Goal: Information Seeking & Learning: Learn about a topic

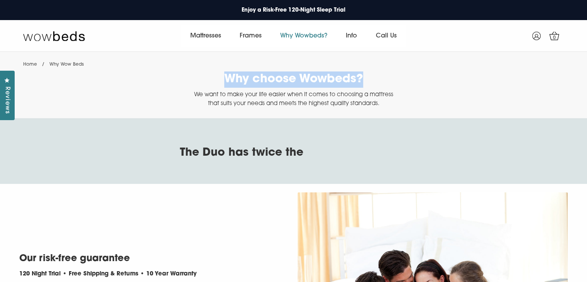
drag, startPoint x: 219, startPoint y: 74, endPoint x: 370, endPoint y: 72, distance: 151.3
click at [370, 72] on h1 "Why choose Wowbeds?" at bounding box center [294, 79] width 208 height 16
copy h1 "Why choose Wowbeds?"
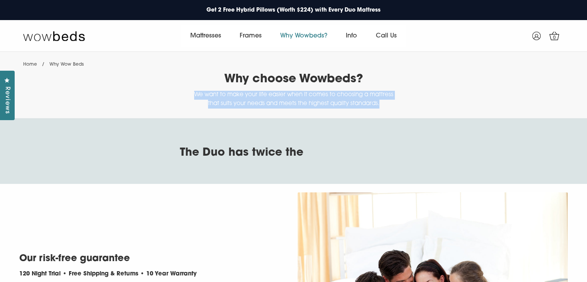
drag, startPoint x: 188, startPoint y: 93, endPoint x: 398, endPoint y: 101, distance: 209.3
click at [398, 101] on div "Home / Why Wow Beds Why choose Wowbeds? We want to make your life easier when i…" at bounding box center [293, 85] width 587 height 66
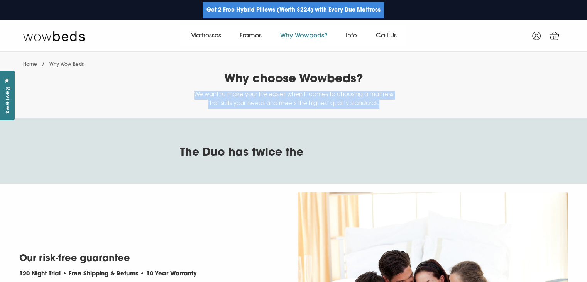
copy p "We want to make your life easier when it comes to choosing a mattress that suit…"
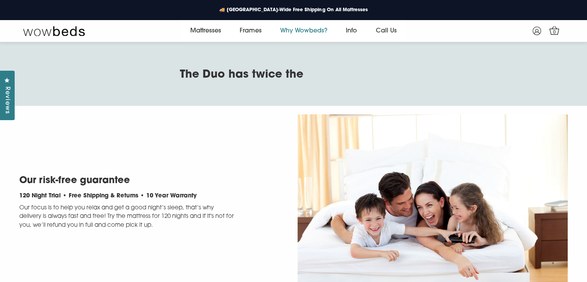
scroll to position [68, 0]
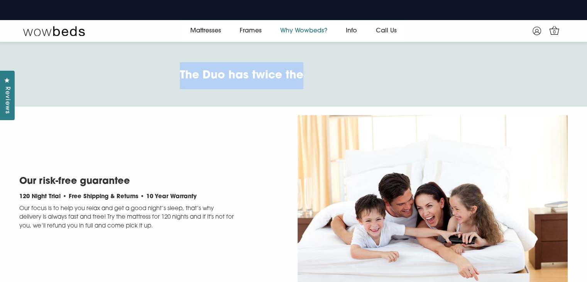
drag, startPoint x: 173, startPoint y: 73, endPoint x: 302, endPoint y: 74, distance: 128.9
click at [302, 74] on div "The Duo has twice the Test number of springs comfort support pressure relief mo…" at bounding box center [293, 75] width 556 height 27
click at [261, 80] on p "The Duo has twice the" at bounding box center [242, 72] width 124 height 21
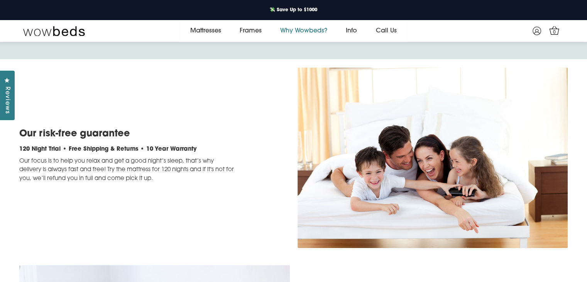
scroll to position [145, 0]
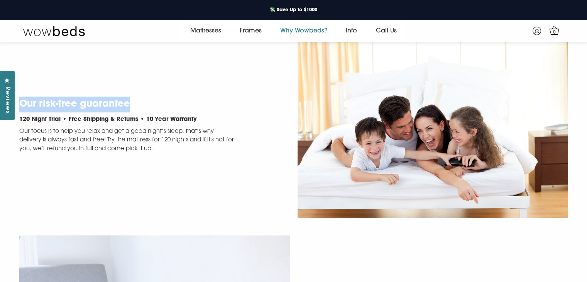
drag, startPoint x: 20, startPoint y: 104, endPoint x: 144, endPoint y: 101, distance: 124.7
click at [144, 101] on h2 "Our risk-free guarantee" at bounding box center [127, 105] width 217 height 16
copy h2 "Our risk-free guarantee"
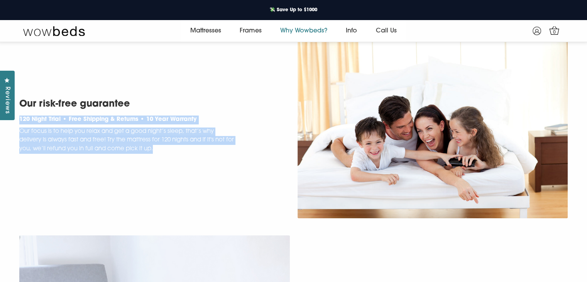
drag, startPoint x: 20, startPoint y: 117, endPoint x: 163, endPoint y: 149, distance: 145.8
click at [163, 149] on div "Our risk-free guarantee 120 Night Trial • Free Shipping & Returns • 10 Year War…" at bounding box center [154, 125] width 271 height 57
copy div "120 Night Trial • Free Shipping & Returns • 10 Year Warranty Our focus is to he…"
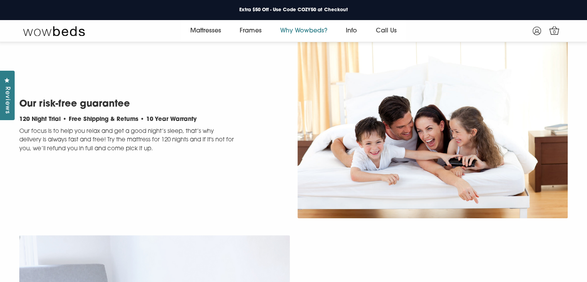
click at [261, 78] on div "Our risk-free guarantee 120 Night Trial • Free Shipping & Returns • 10 Year War…" at bounding box center [293, 128] width 587 height 188
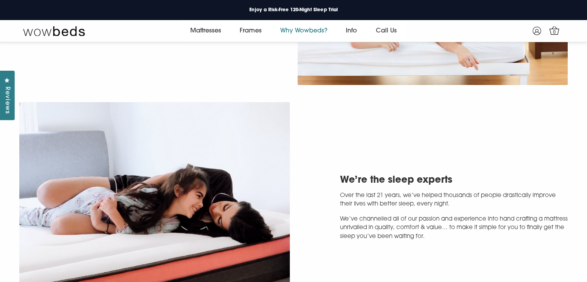
scroll to position [338, 0]
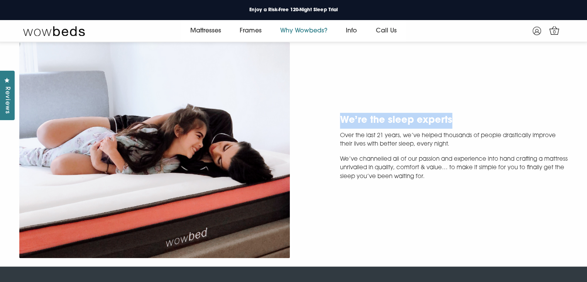
drag, startPoint x: 338, startPoint y: 120, endPoint x: 456, endPoint y: 116, distance: 118.2
click at [456, 116] on div "We’re the sleep experts Over the last 21 years, we’ve helped thousands of peopl…" at bounding box center [433, 147] width 271 height 69
copy h2 "We’re the sleep experts"
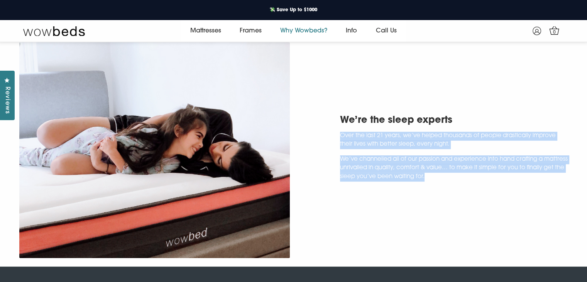
drag, startPoint x: 338, startPoint y: 135, endPoint x: 461, endPoint y: 175, distance: 129.5
click at [461, 175] on div "We’re the sleep experts Over the last 21 years, we’ve helped thousands of peopl…" at bounding box center [433, 147] width 271 height 69
copy div "Over the last 21 years, we’ve helped thousands of people drastically improve th…"
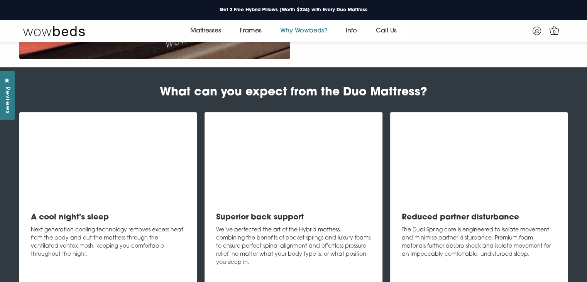
scroll to position [493, 0]
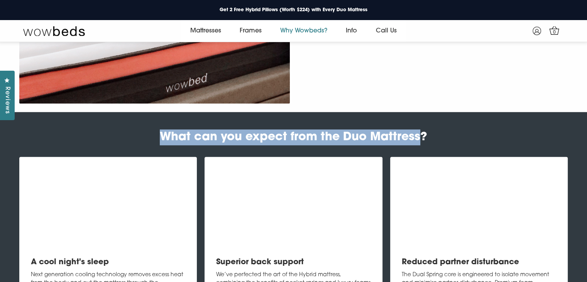
drag, startPoint x: 154, startPoint y: 137, endPoint x: 428, endPoint y: 129, distance: 273.8
click at [427, 129] on h2 "What can you expect from the Duo Mattress?" at bounding box center [293, 137] width 587 height 16
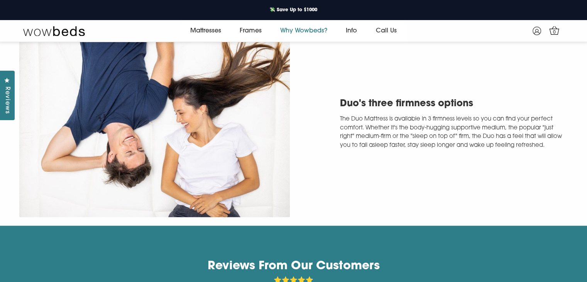
scroll to position [956, 0]
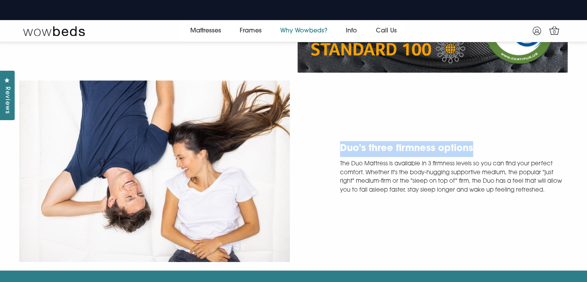
drag, startPoint x: 334, startPoint y: 161, endPoint x: 503, endPoint y: 152, distance: 169.3
click at [503, 152] on div "Duo's three firmness options The Duo Mattress is available in 3 firmness levels…" at bounding box center [433, 168] width 271 height 54
click at [340, 110] on div "Duo's three firmness options The Duo Mattress is available in 3 firmness levels…" at bounding box center [293, 170] width 587 height 189
drag, startPoint x: 339, startPoint y: 156, endPoint x: 472, endPoint y: 146, distance: 133.6
click at [472, 146] on div "Duo's three firmness options The Duo Mattress is available in 3 firmness levels…" at bounding box center [293, 170] width 587 height 189
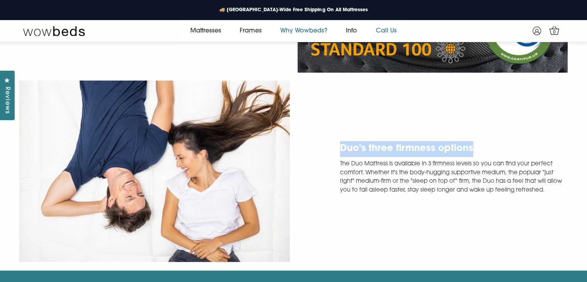
copy h2 "Duo's three firmness options"
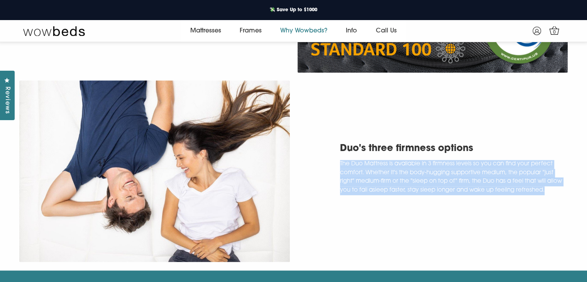
drag, startPoint x: 334, startPoint y: 174, endPoint x: 555, endPoint y: 197, distance: 222.0
click at [555, 195] on div "Duo's three firmness options The Duo Mattress is available in 3 firmness levels…" at bounding box center [433, 168] width 271 height 54
copy p "The Duo Mattress is available in 3 firmness levels so you can find your perfect…"
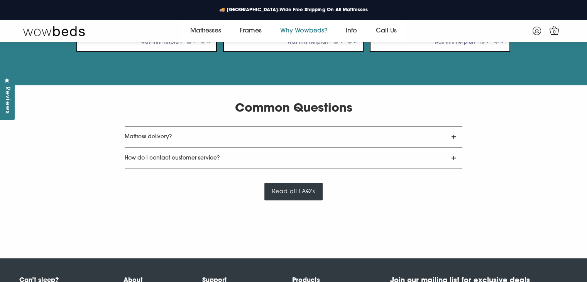
scroll to position [1419, 0]
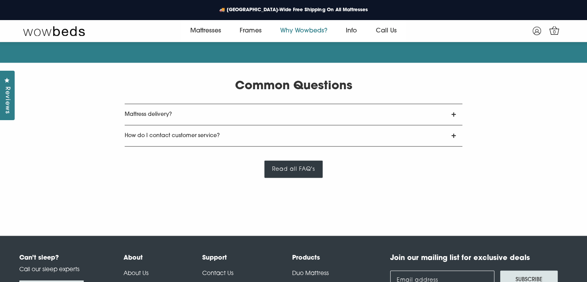
click at [225, 123] on link "Mattress delivery?" at bounding box center [294, 114] width 338 height 21
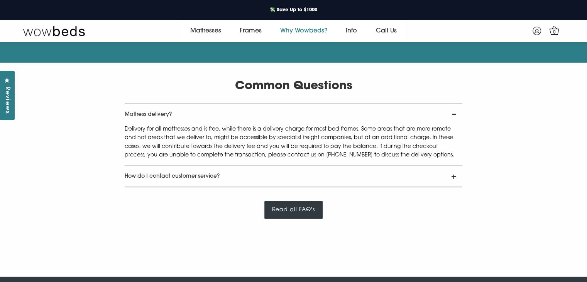
click at [449, 124] on link "Mattress delivery?" at bounding box center [294, 114] width 338 height 21
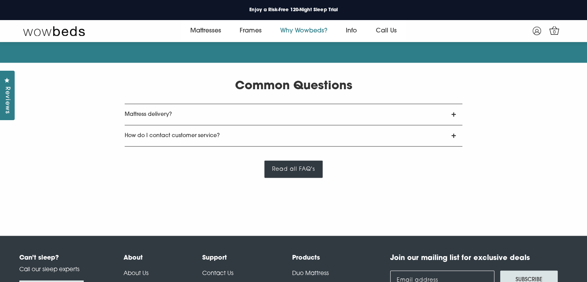
click at [494, 118] on div "Common Questions Mattress delivery? Delivery for all mattresses and is free, wh…" at bounding box center [293, 128] width 587 height 100
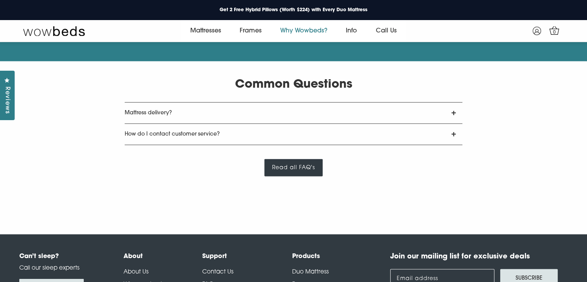
scroll to position [1458, 0]
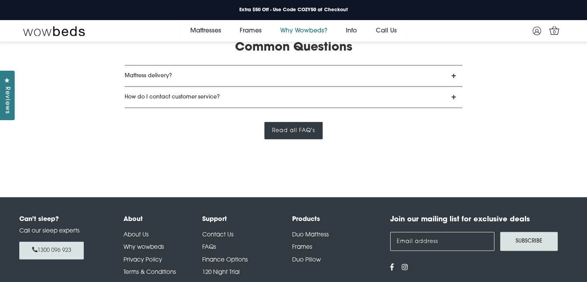
click at [304, 139] on link "Read all FAQ's" at bounding box center [293, 130] width 58 height 17
